Goal: Find specific page/section: Find specific page/section

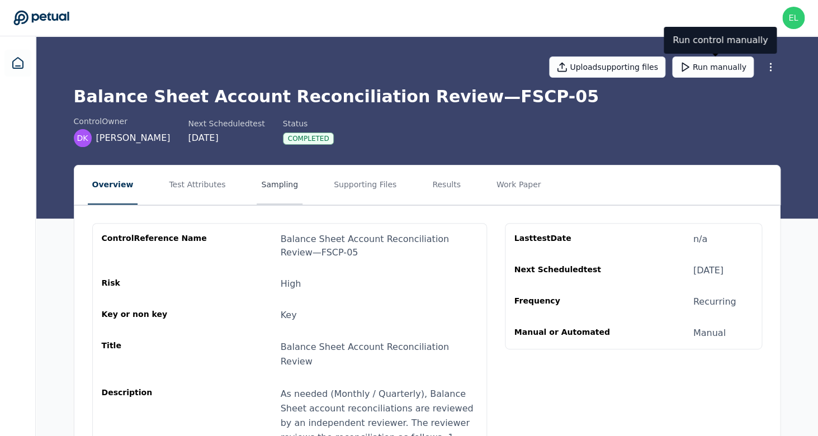
click at [274, 188] on button "Sampling" at bounding box center [280, 185] width 46 height 39
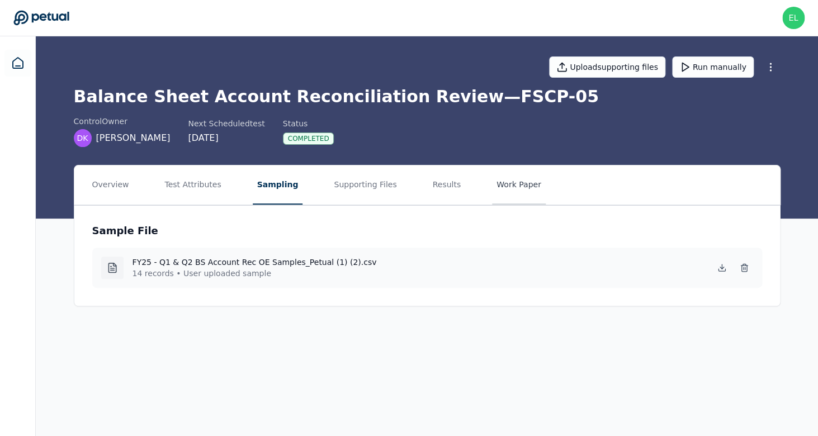
click at [513, 190] on button "Work Paper" at bounding box center [519, 185] width 54 height 39
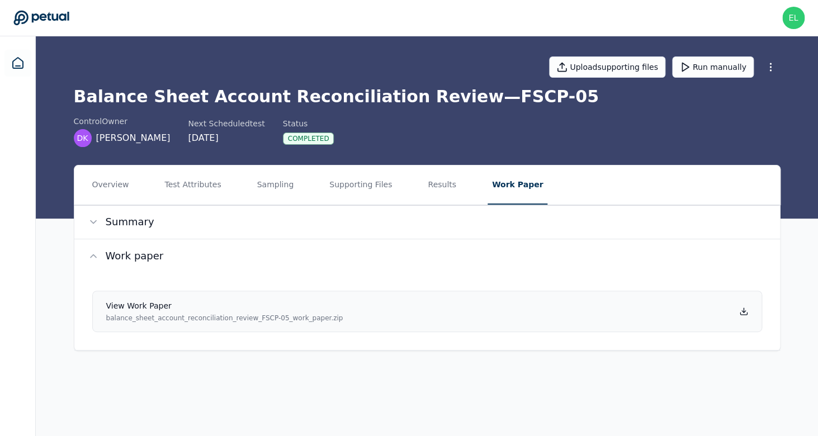
click at [746, 311] on icon at bounding box center [744, 311] width 9 height 9
click at [92, 229] on button "Summary" at bounding box center [427, 222] width 706 height 34
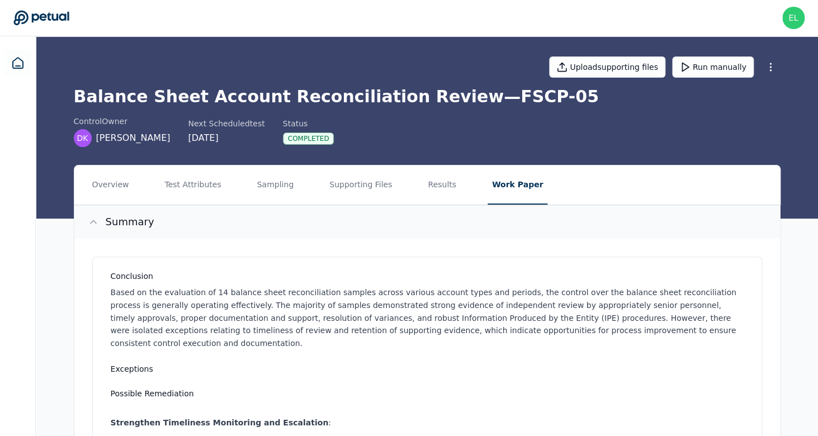
click at [95, 224] on icon at bounding box center [93, 221] width 11 height 11
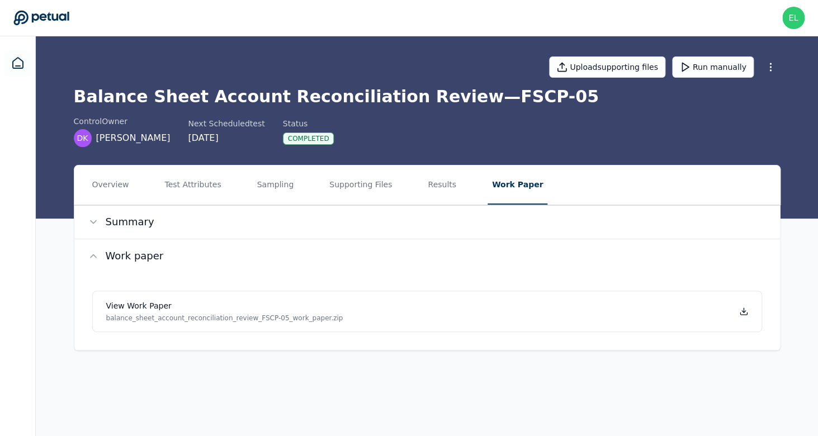
click at [448, 385] on main "Upload supporting files Run manually Balance Sheet Account Reconciliation Revie…" at bounding box center [427, 236] width 783 height 400
click at [9, 74] on link at bounding box center [17, 63] width 27 height 27
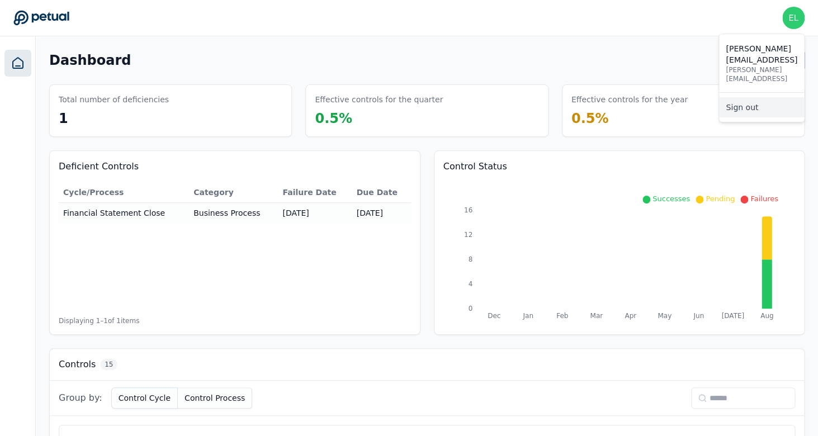
click at [732, 97] on link "Sign out" at bounding box center [761, 107] width 85 height 20
